Goal: Task Accomplishment & Management: Complete application form

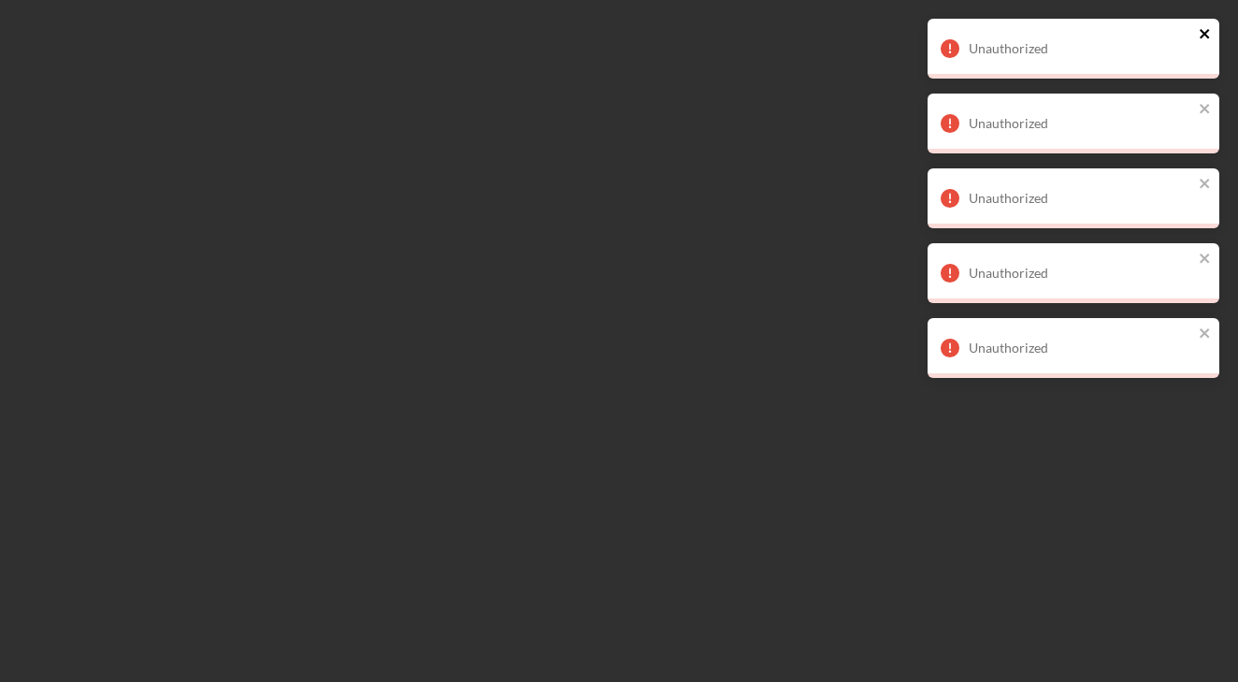
click at [1204, 39] on icon "close" at bounding box center [1205, 33] width 13 height 15
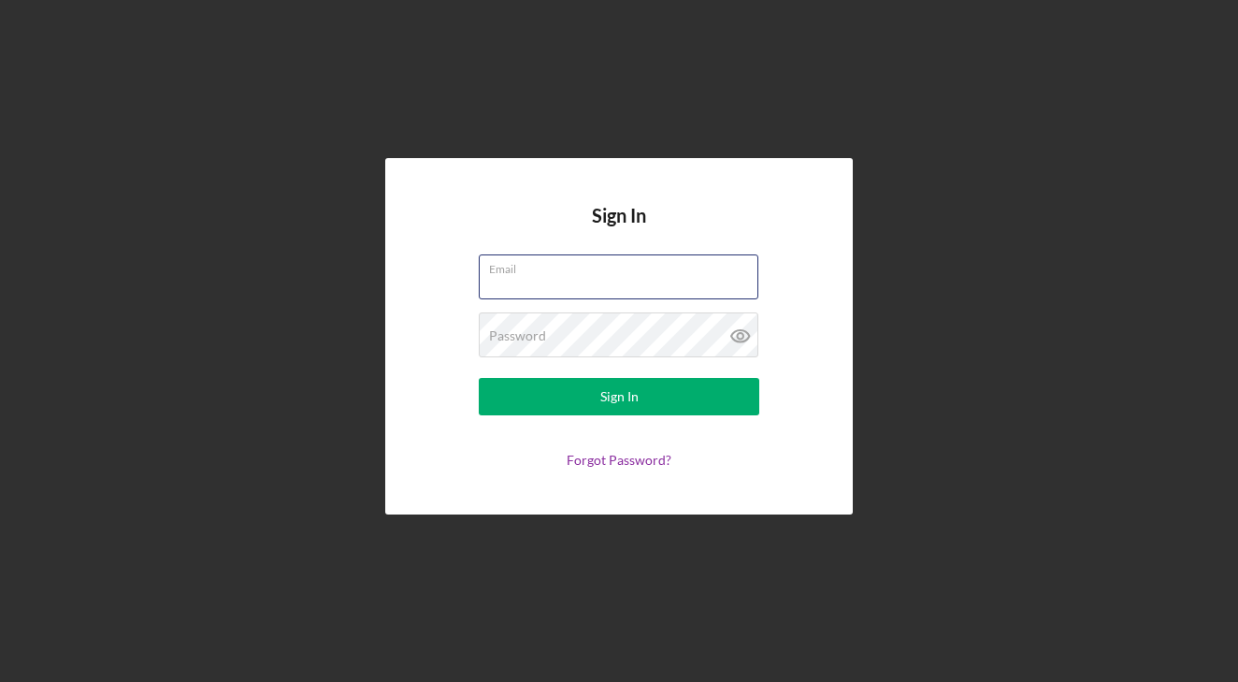
type input "[EMAIL_ADDRESS][DOMAIN_NAME]"
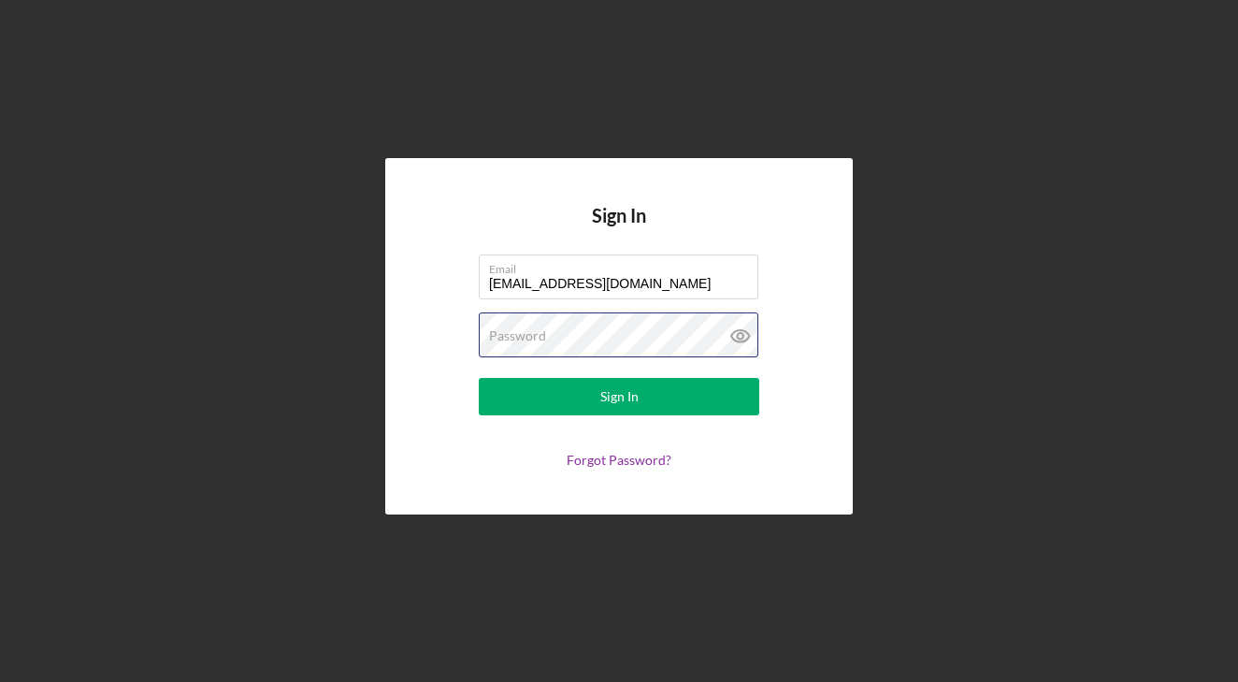
click at [619, 396] on button "Sign In" at bounding box center [619, 396] width 281 height 37
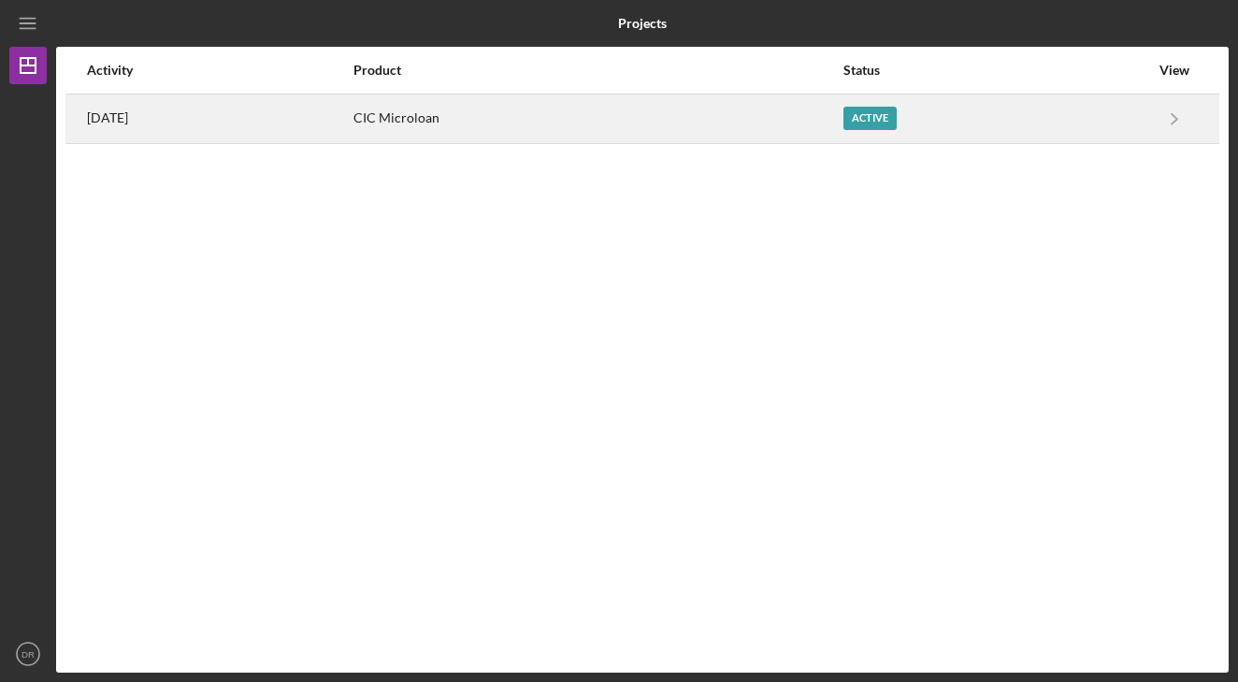
click at [352, 132] on div "[DATE]" at bounding box center [219, 118] width 265 height 47
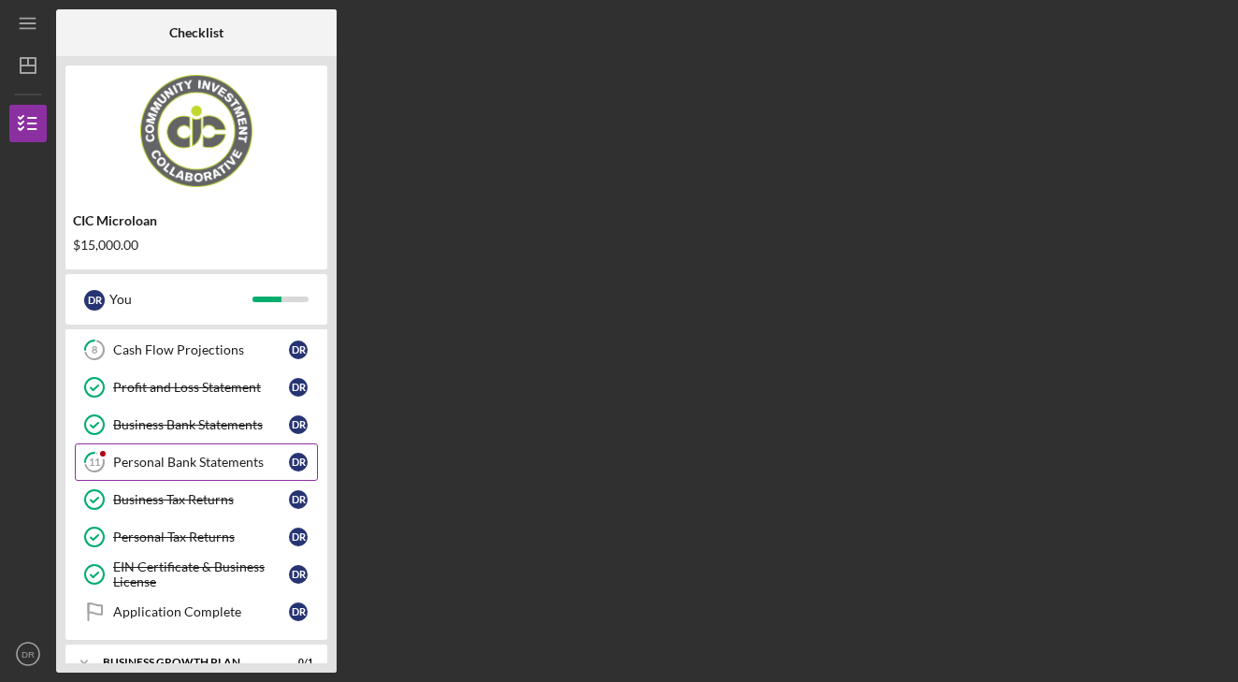
scroll to position [300, 0]
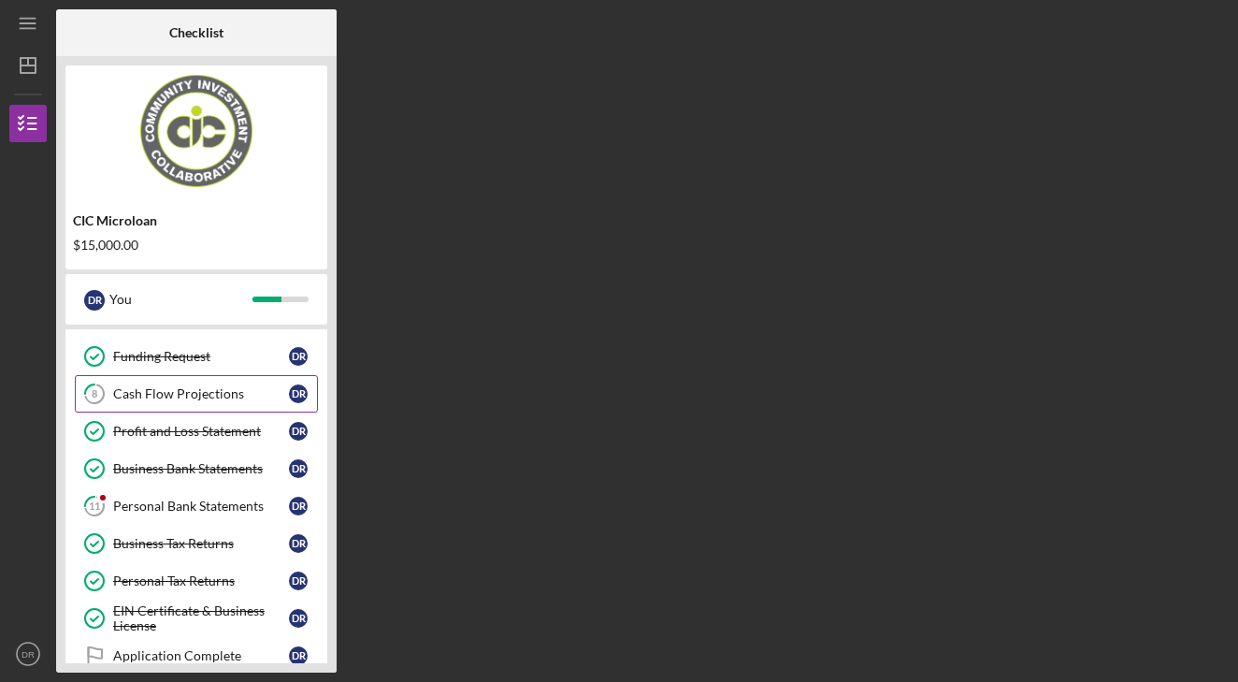
click at [200, 396] on div "Cash Flow Projections" at bounding box center [201, 393] width 176 height 15
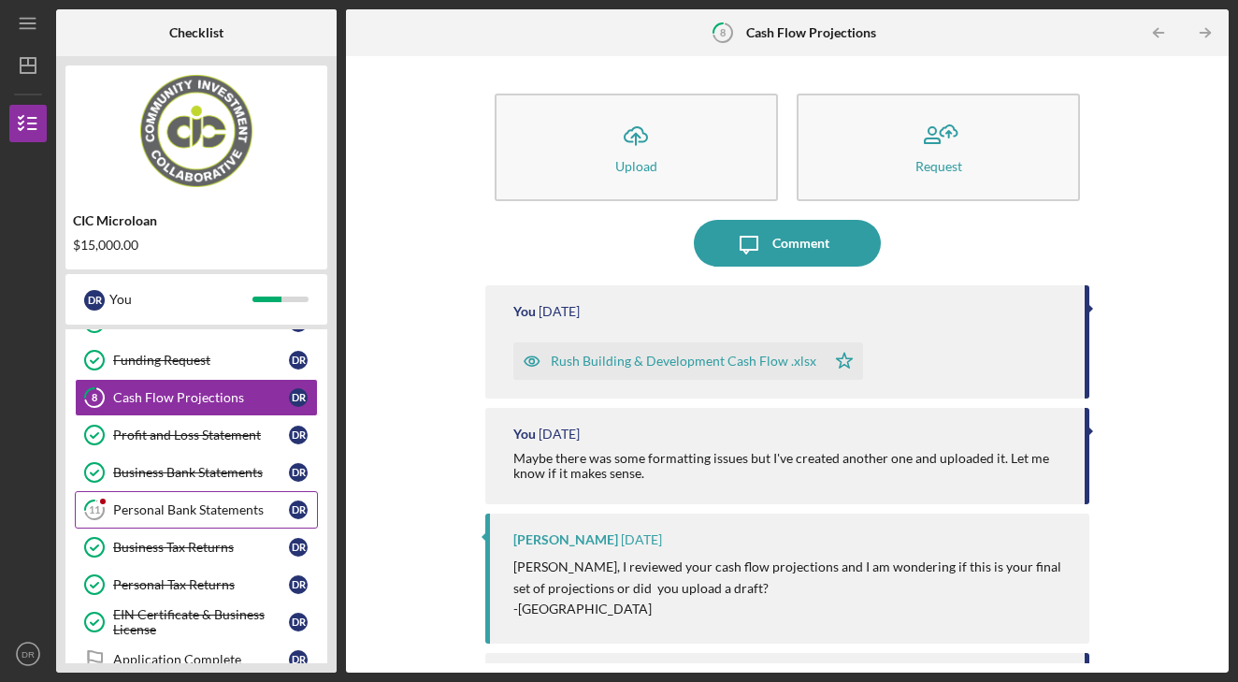
click at [187, 510] on div "Personal Bank Statements" at bounding box center [201, 509] width 176 height 15
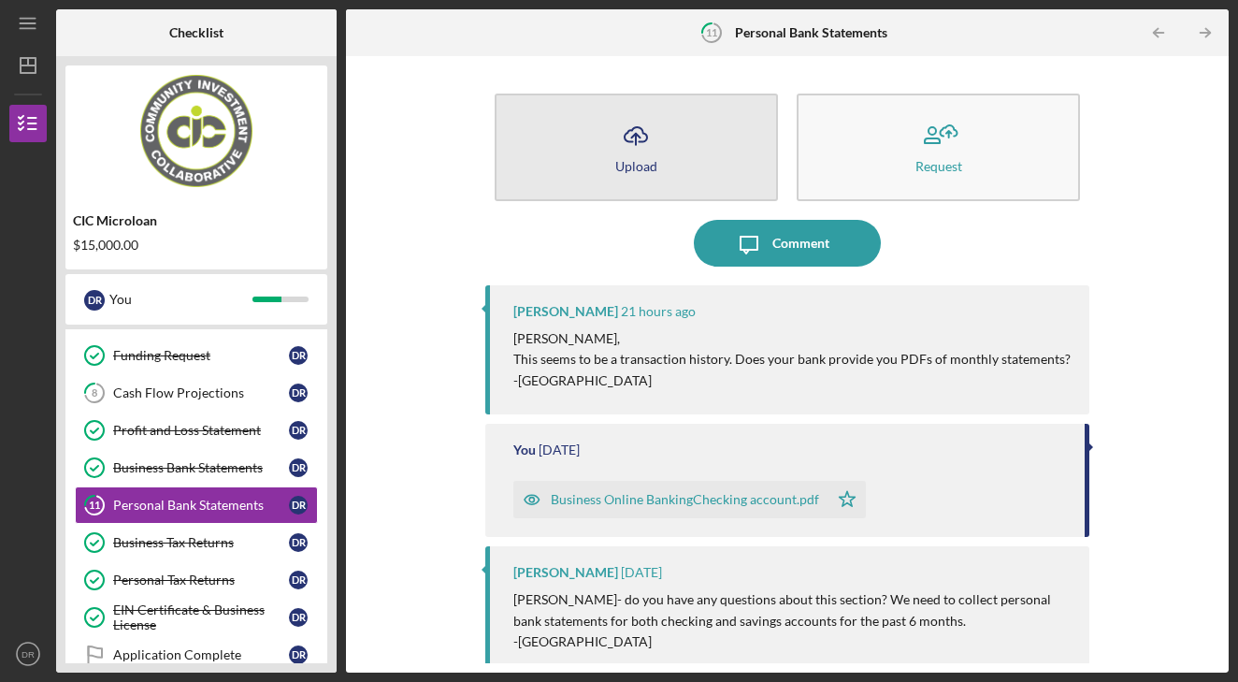
click at [646, 145] on icon "Icon/Upload" at bounding box center [635, 135] width 47 height 47
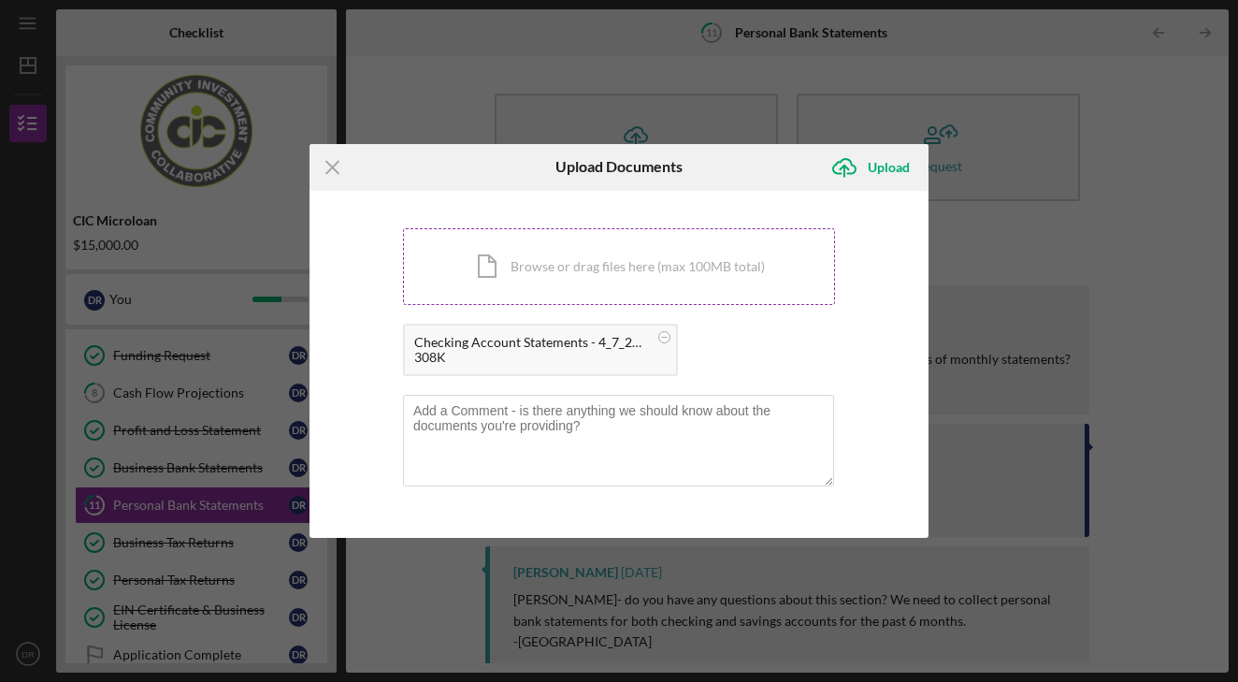
click at [742, 275] on div "Icon/Document Browse or drag files here (max 100MB total) Tap to choose files o…" at bounding box center [619, 266] width 432 height 77
drag, startPoint x: 705, startPoint y: 296, endPoint x: 717, endPoint y: 295, distance: 12.3
click at [717, 295] on div "Icon/Document Browse or drag files here (max 100MB total) Tap to choose files o…" at bounding box center [619, 266] width 432 height 77
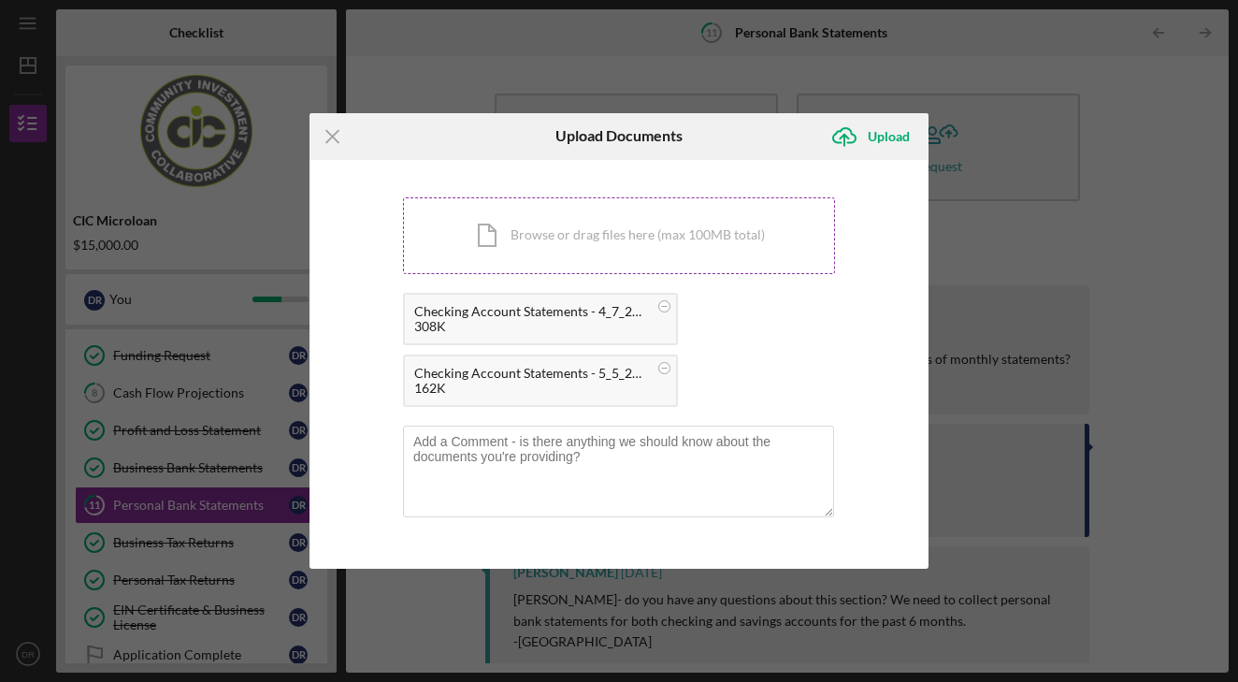
click at [548, 258] on div "Icon/Document Browse or drag files here (max 100MB total) Tap to choose files o…" at bounding box center [619, 235] width 432 height 77
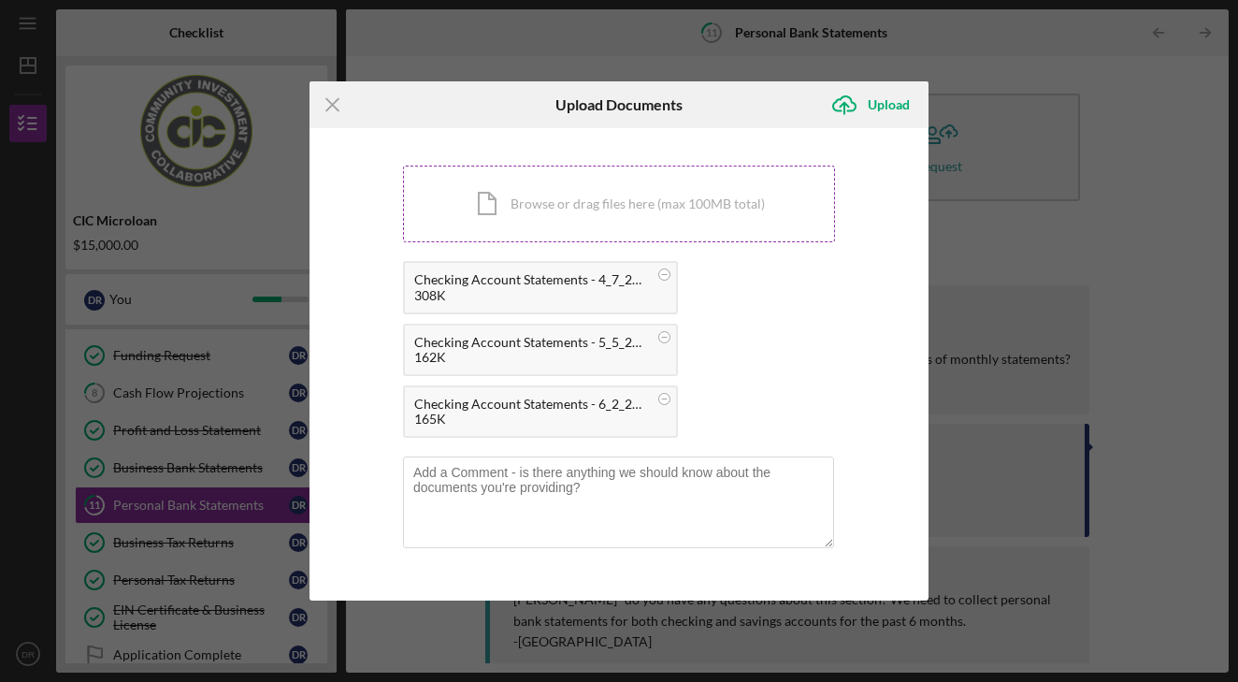
click at [657, 201] on div "Icon/Document Browse or drag files here (max 100MB total) Tap to choose files o…" at bounding box center [619, 204] width 432 height 77
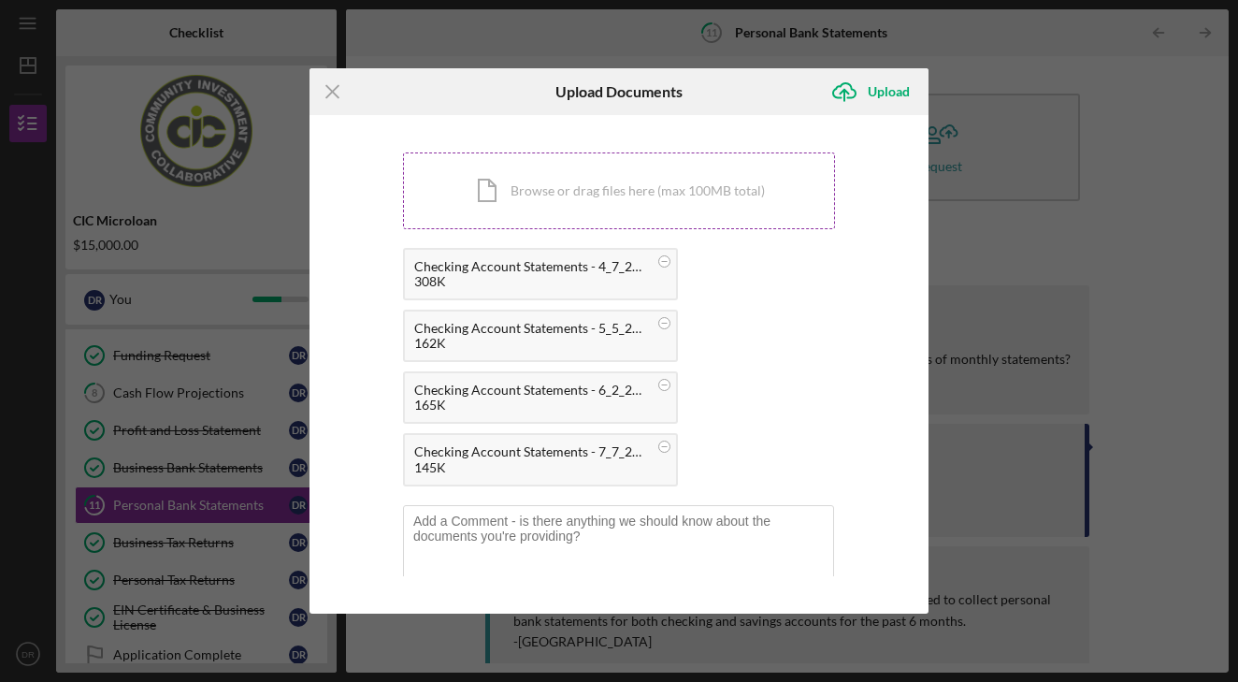
click at [602, 209] on div "Icon/Document Browse or drag files here (max 100MB total) Tap to choose files o…" at bounding box center [619, 190] width 432 height 77
click at [574, 193] on div "Icon/Document Browse or drag files here (max 100MB total) Tap to choose files o…" at bounding box center [619, 190] width 432 height 77
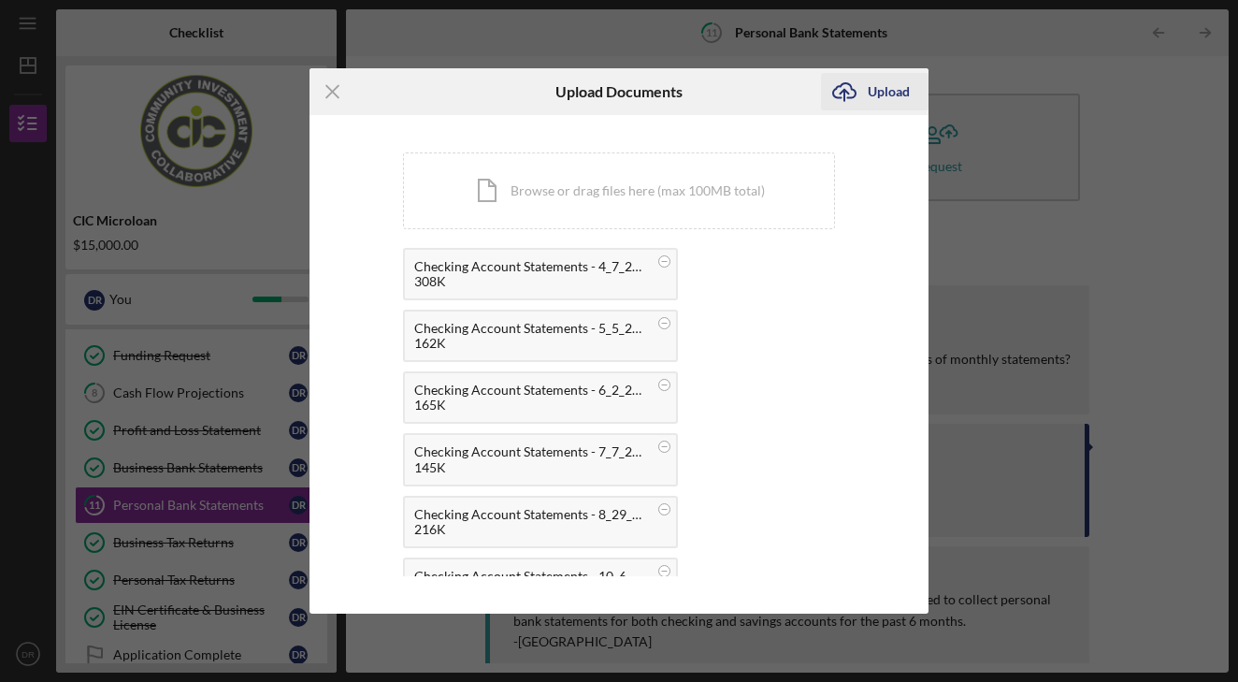
click at [856, 99] on icon "Icon/Upload" at bounding box center [844, 91] width 47 height 47
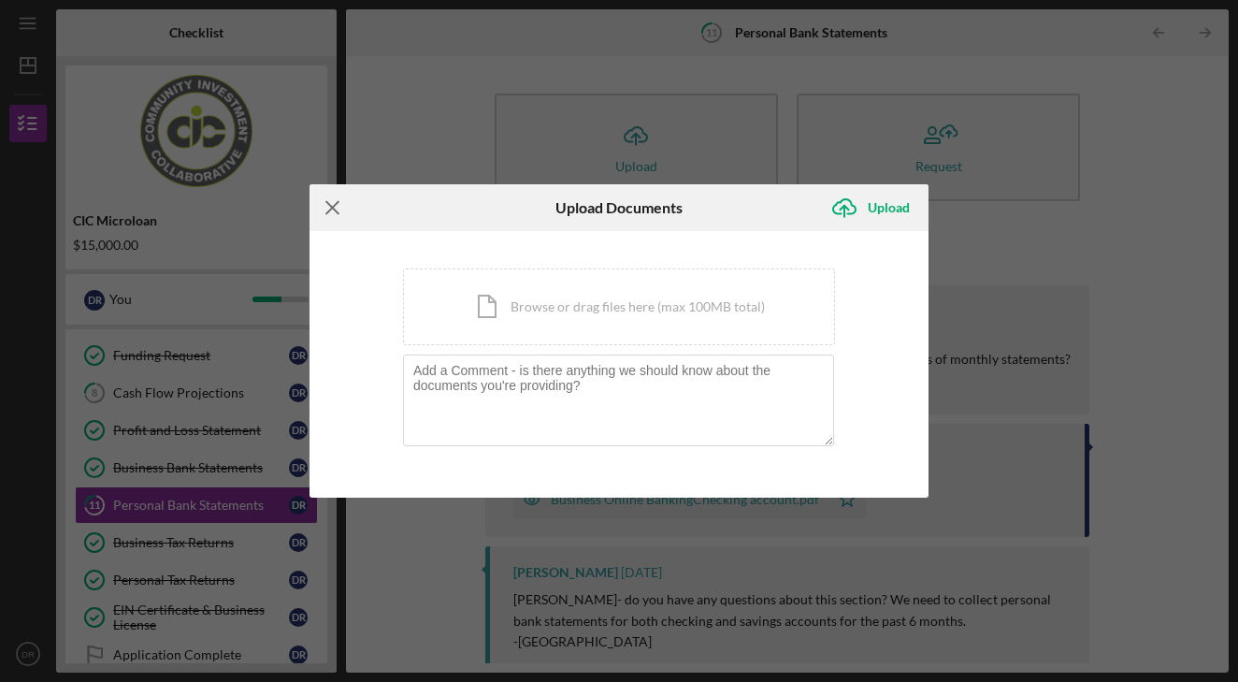
click at [337, 211] on line at bounding box center [332, 207] width 12 height 12
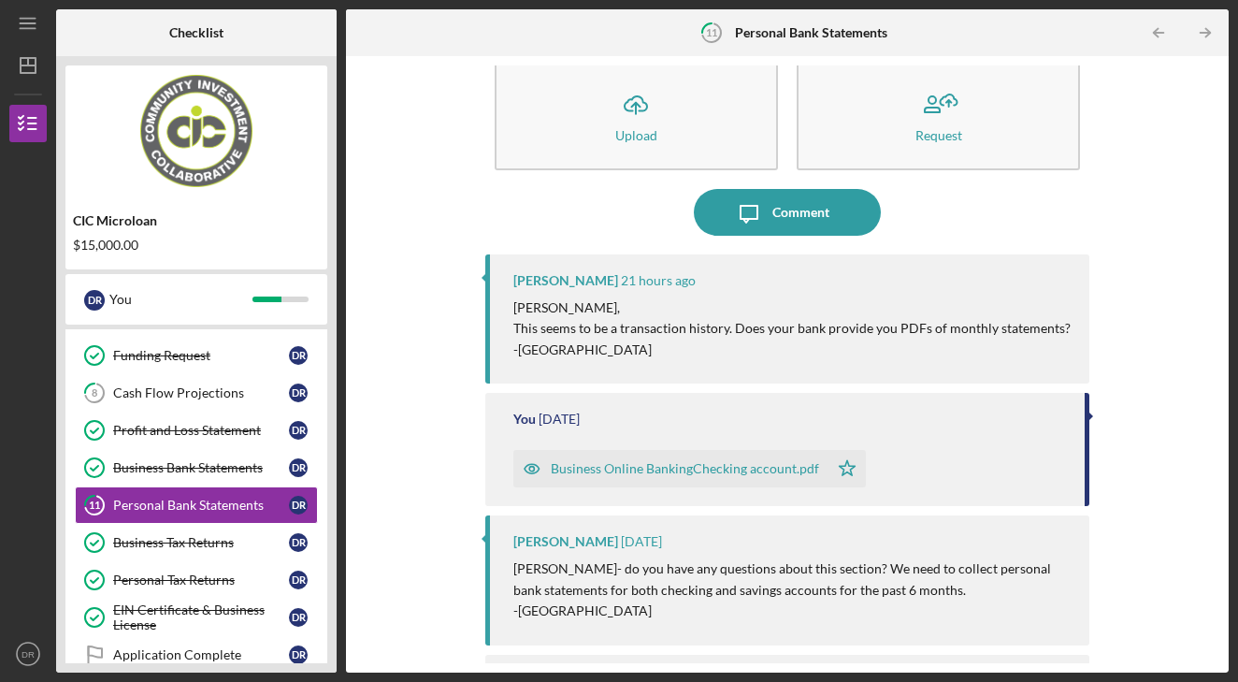
scroll to position [22, 0]
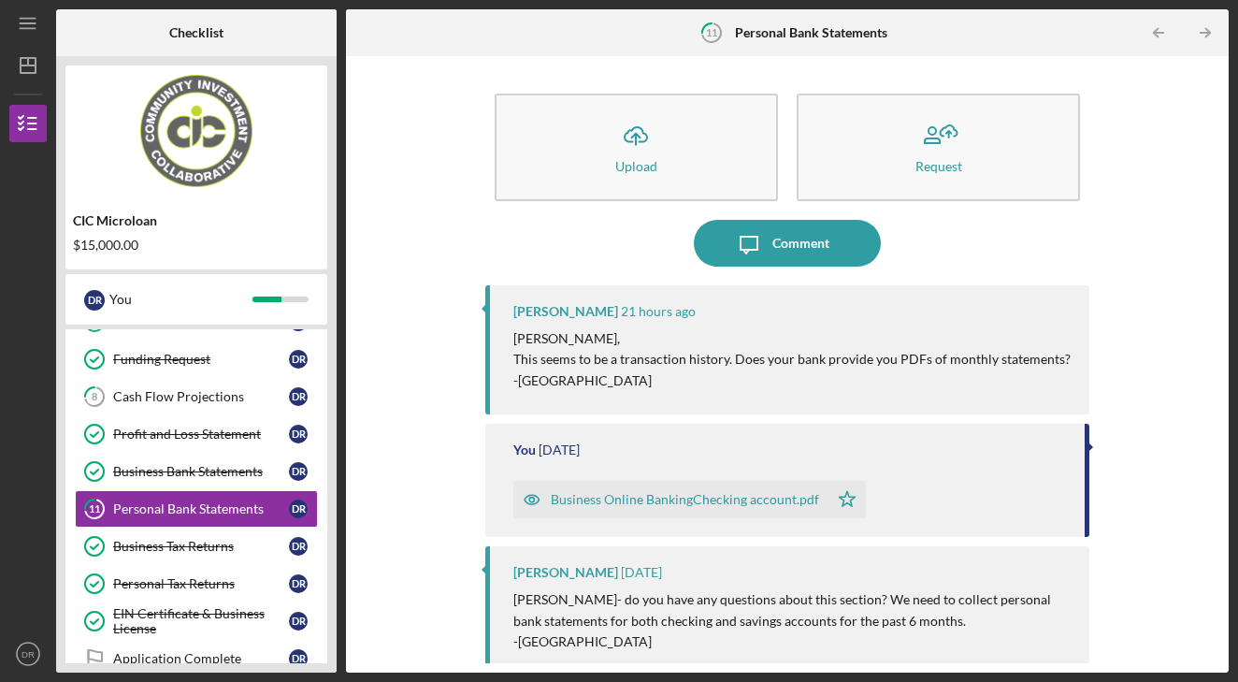
click at [637, 208] on div "Icon/Upload Upload Request" at bounding box center [787, 147] width 605 height 126
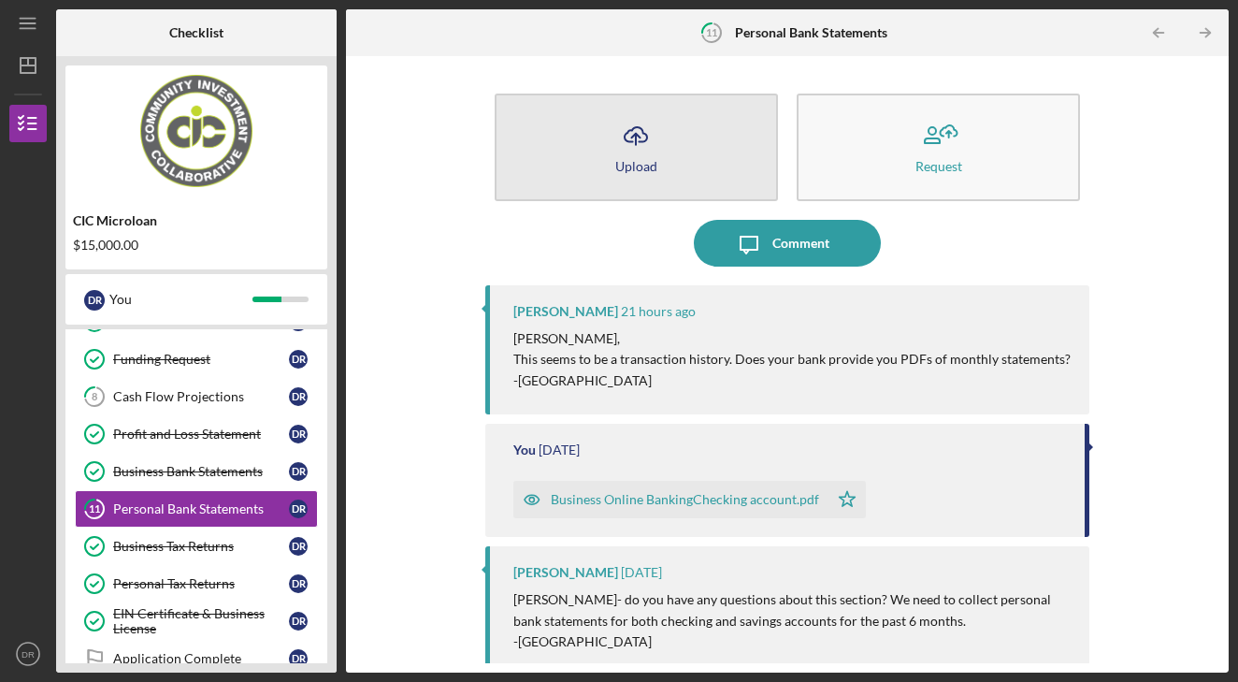
click at [633, 194] on button "Icon/Upload Upload" at bounding box center [636, 148] width 283 height 108
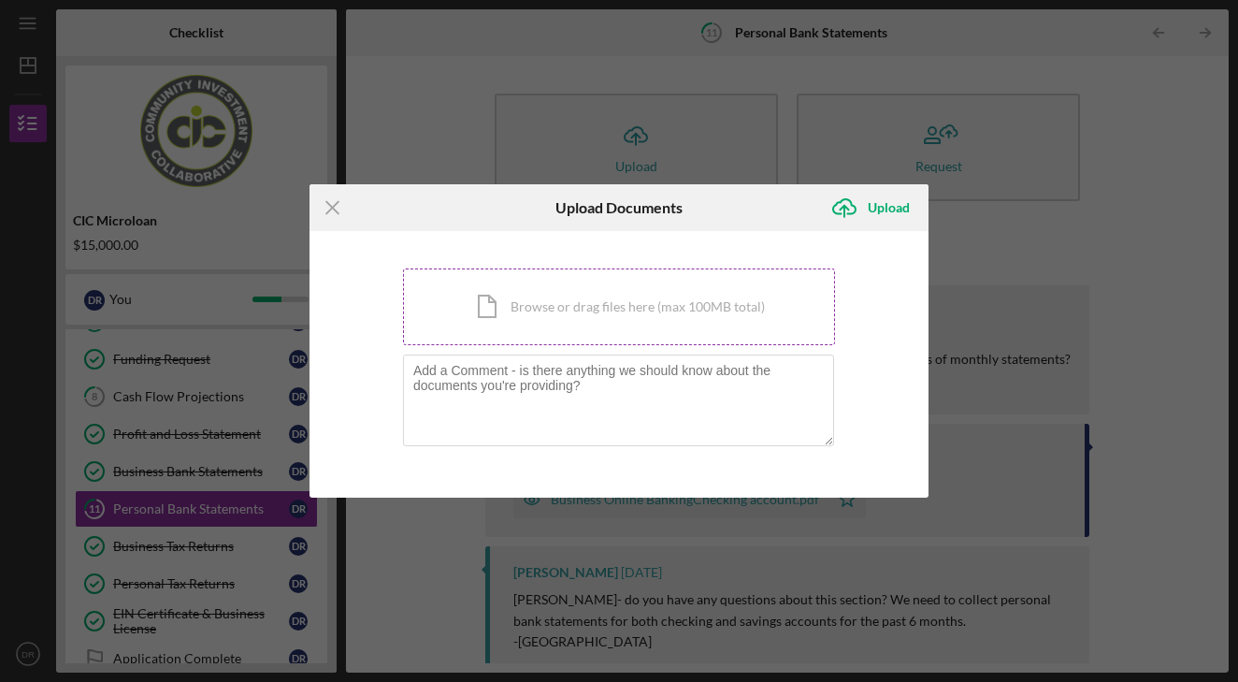
click at [536, 321] on div "Icon/Document Browse or drag files here (max 100MB total) Tap to choose files o…" at bounding box center [619, 306] width 432 height 77
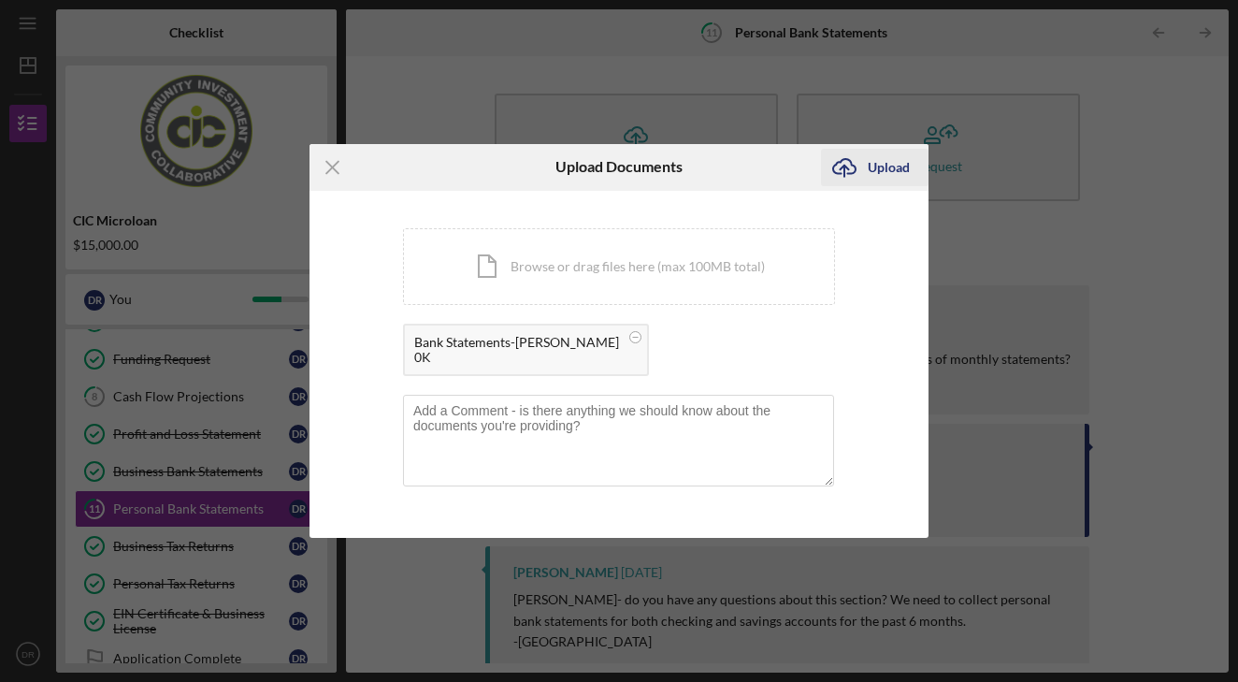
click at [868, 170] on button "Icon/Upload Upload" at bounding box center [875, 167] width 108 height 37
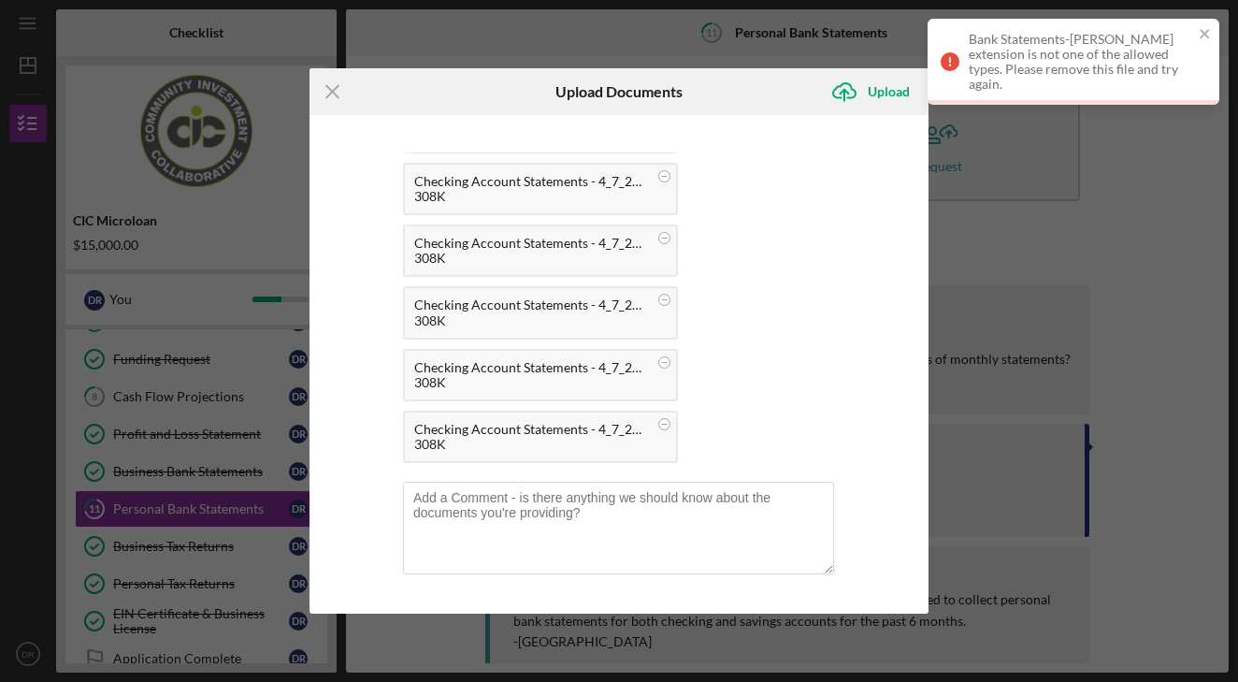
scroll to position [146, 0]
click at [333, 93] on line at bounding box center [332, 92] width 12 height 12
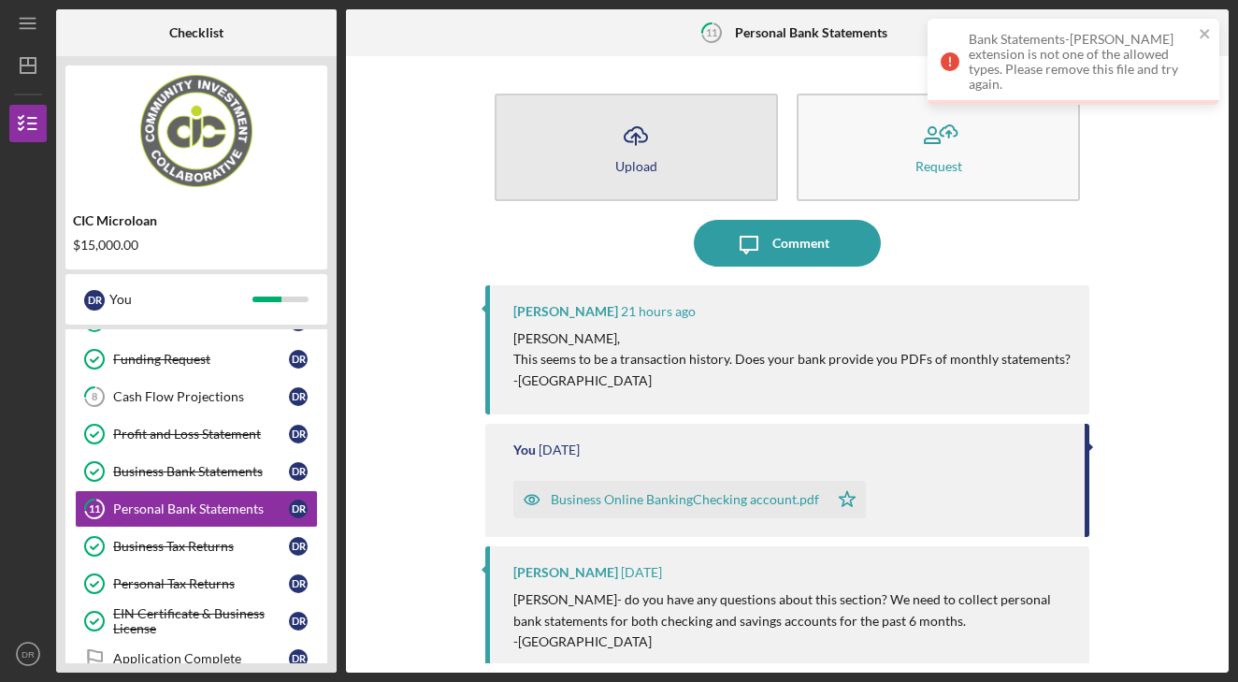
click at [647, 152] on icon "Icon/Upload" at bounding box center [635, 135] width 47 height 47
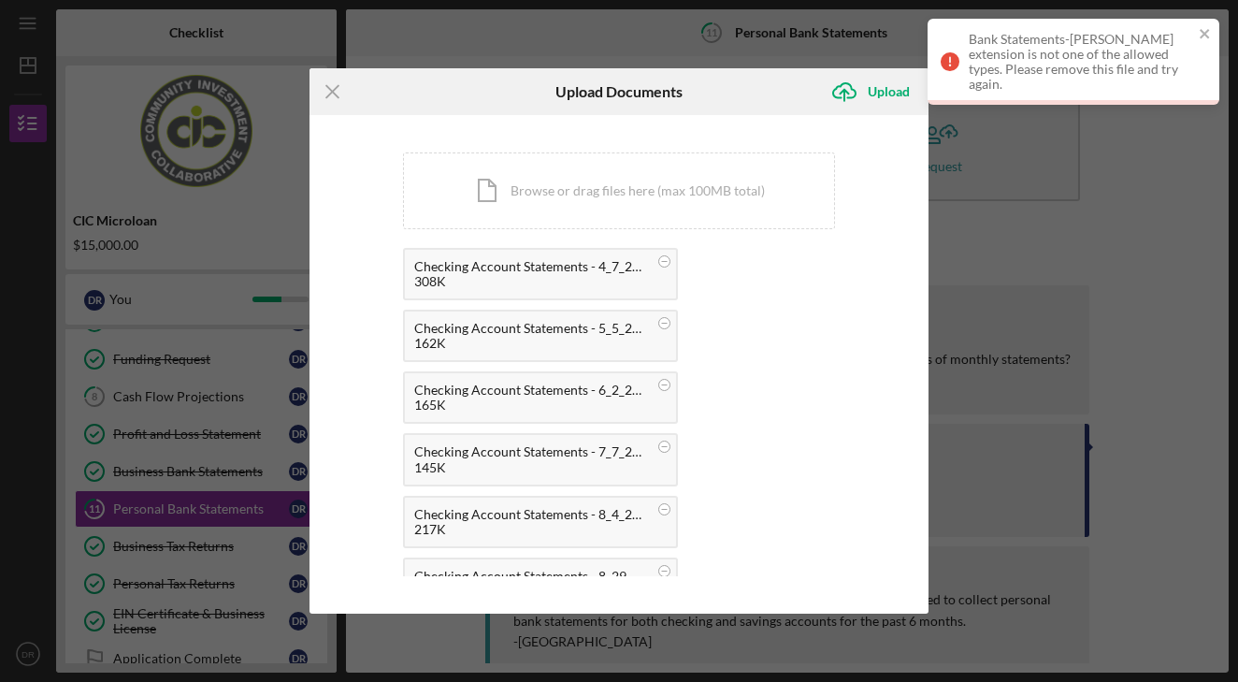
click at [775, 432] on div "Checking Account Statements - 4_7_2025 - 310033284 - DEREK RUSH.pdf 308K Checki…" at bounding box center [619, 464] width 432 height 433
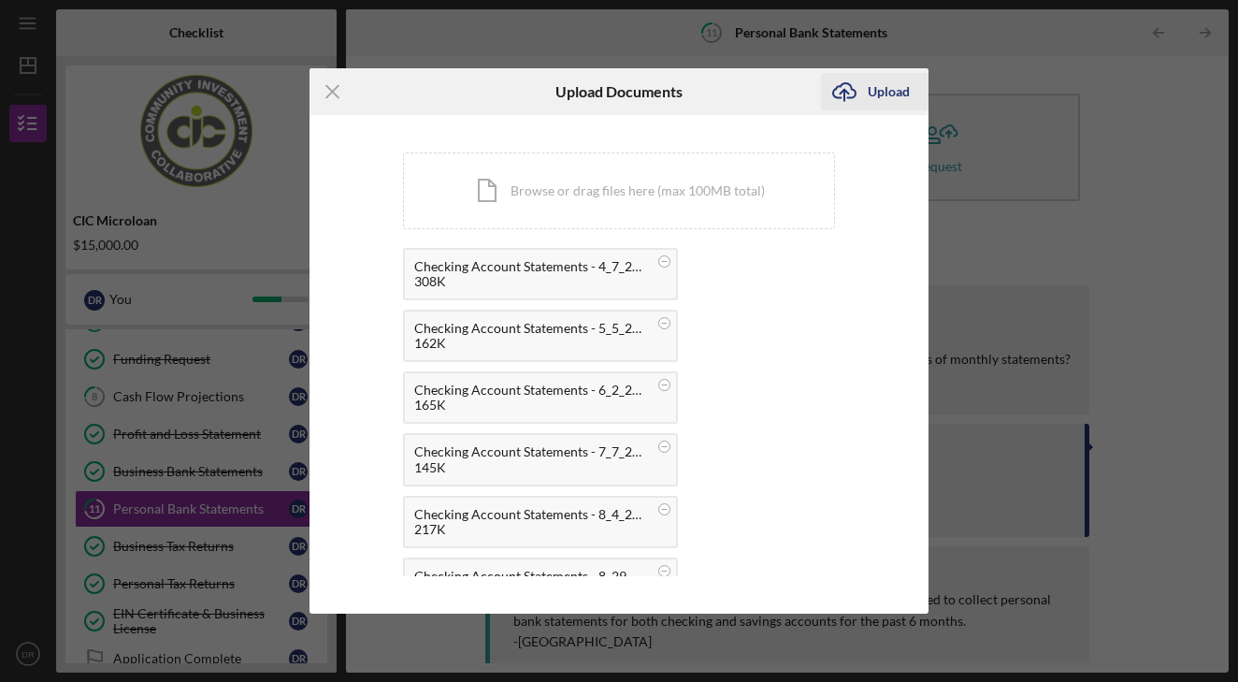
click at [875, 93] on div "Upload" at bounding box center [889, 91] width 42 height 37
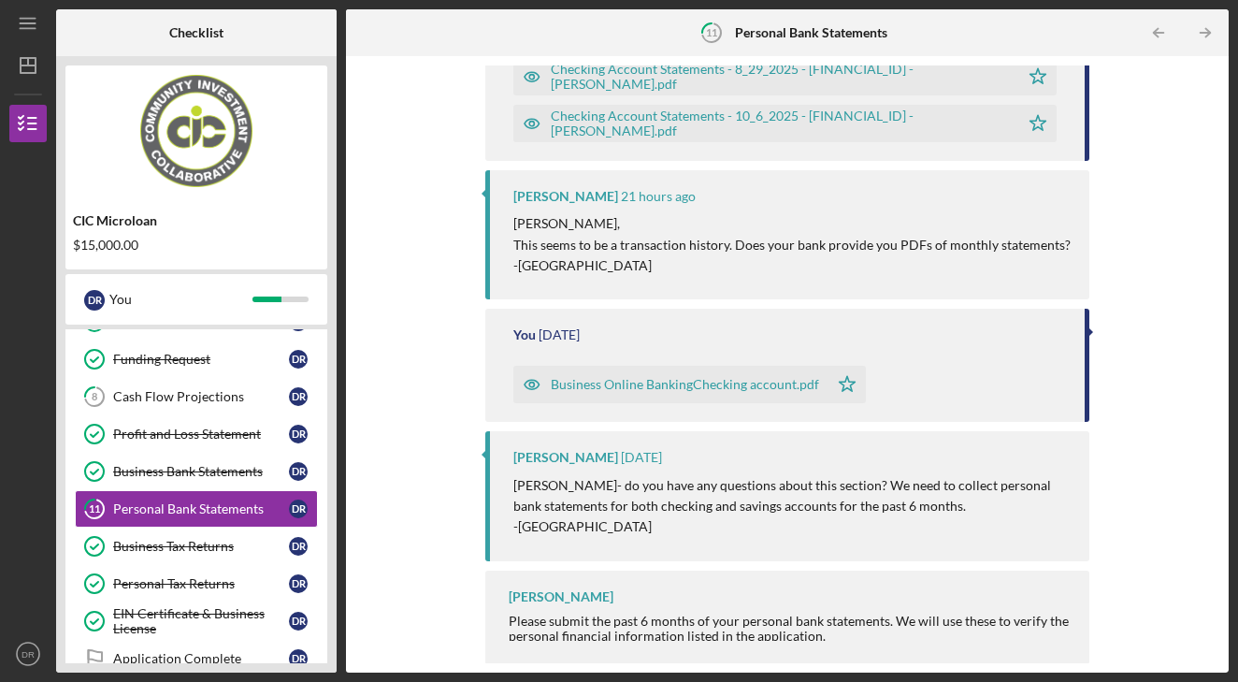
scroll to position [516, 0]
click at [148, 396] on div "Cash Flow Projections" at bounding box center [201, 396] width 176 height 15
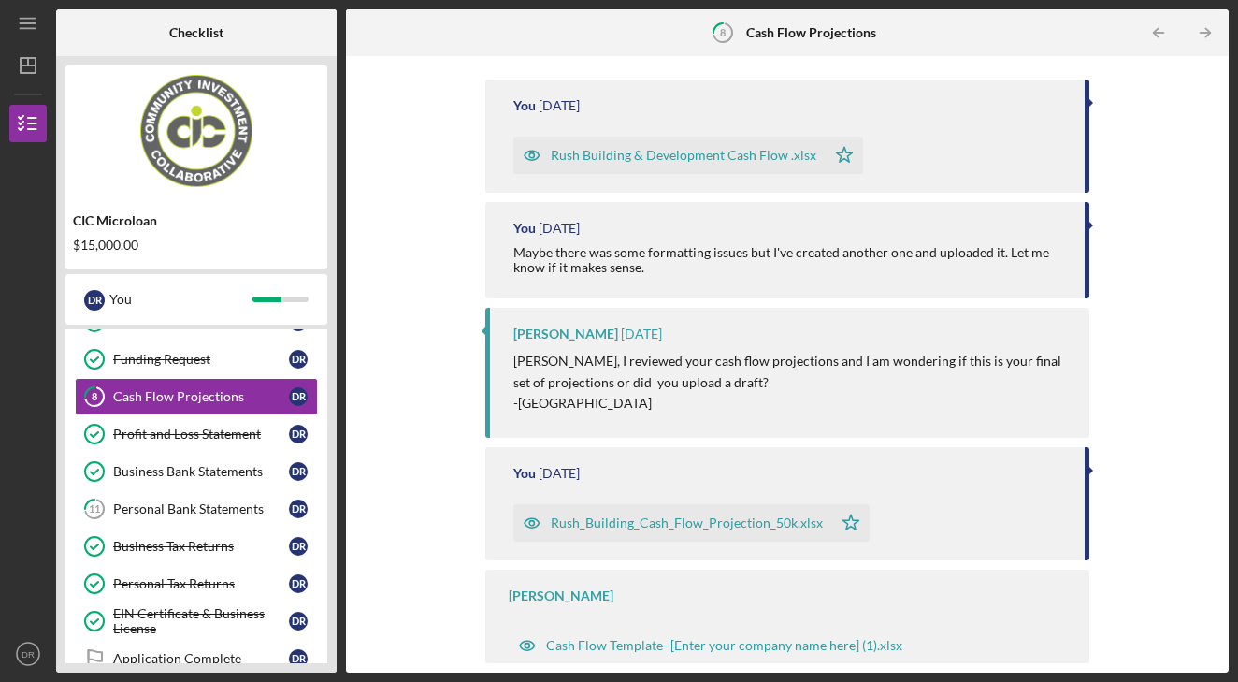
scroll to position [205, 0]
